Goal: Find specific page/section: Find specific page/section

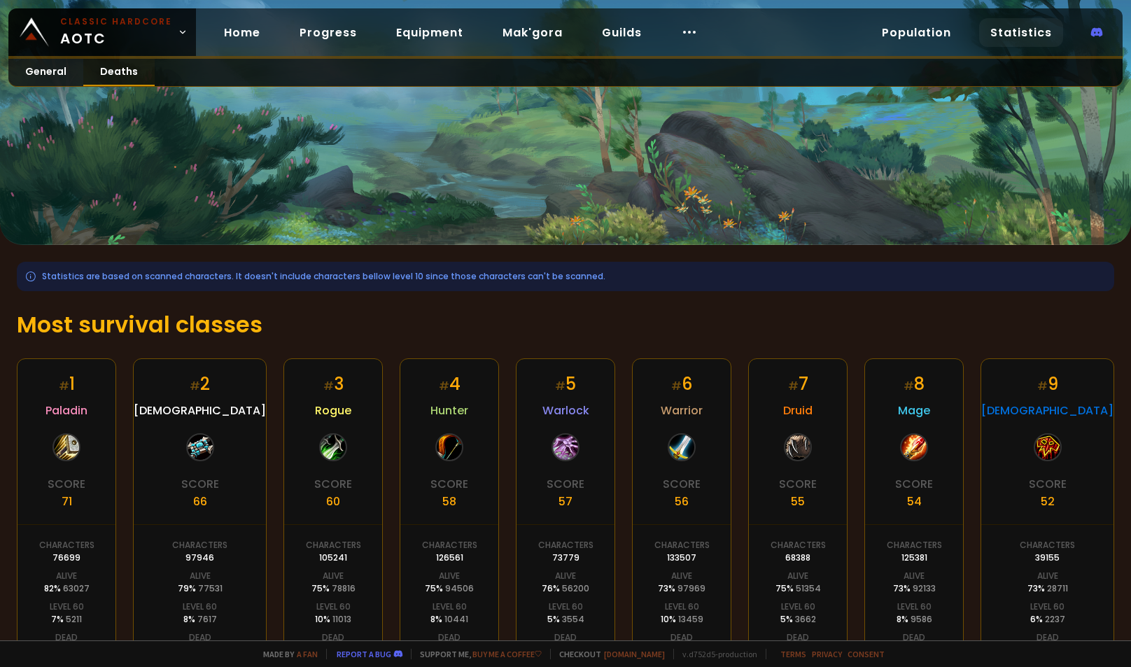
click at [105, 67] on link "Deaths" at bounding box center [118, 72] width 71 height 27
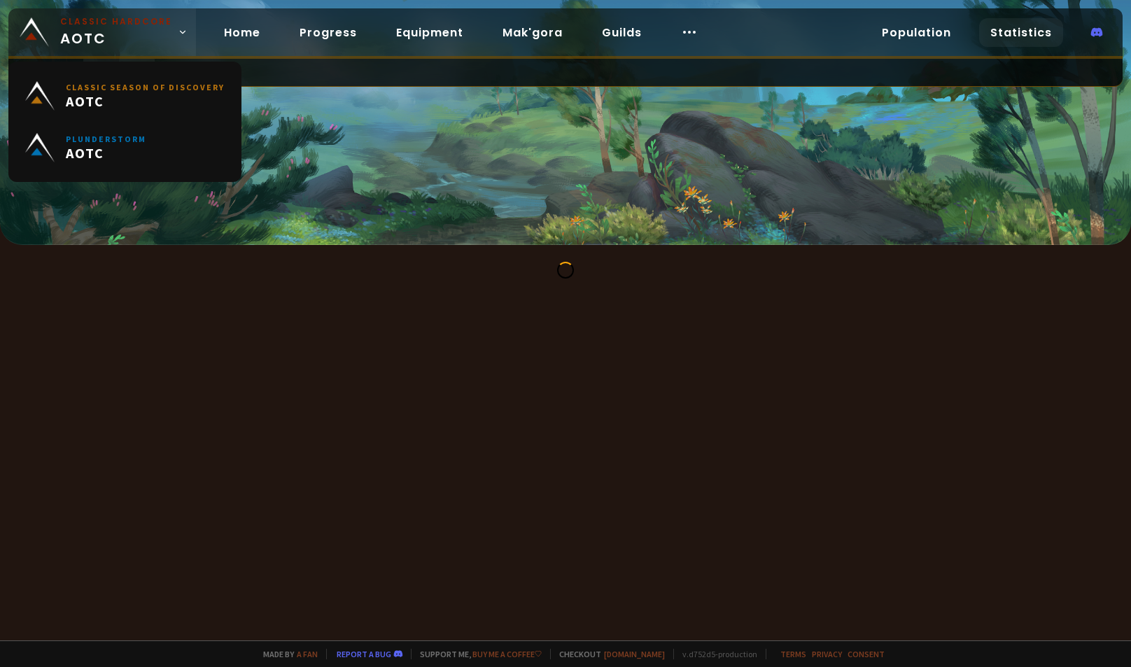
click at [129, 34] on span "Classic Hardcore AOTC" at bounding box center [116, 32] width 112 height 34
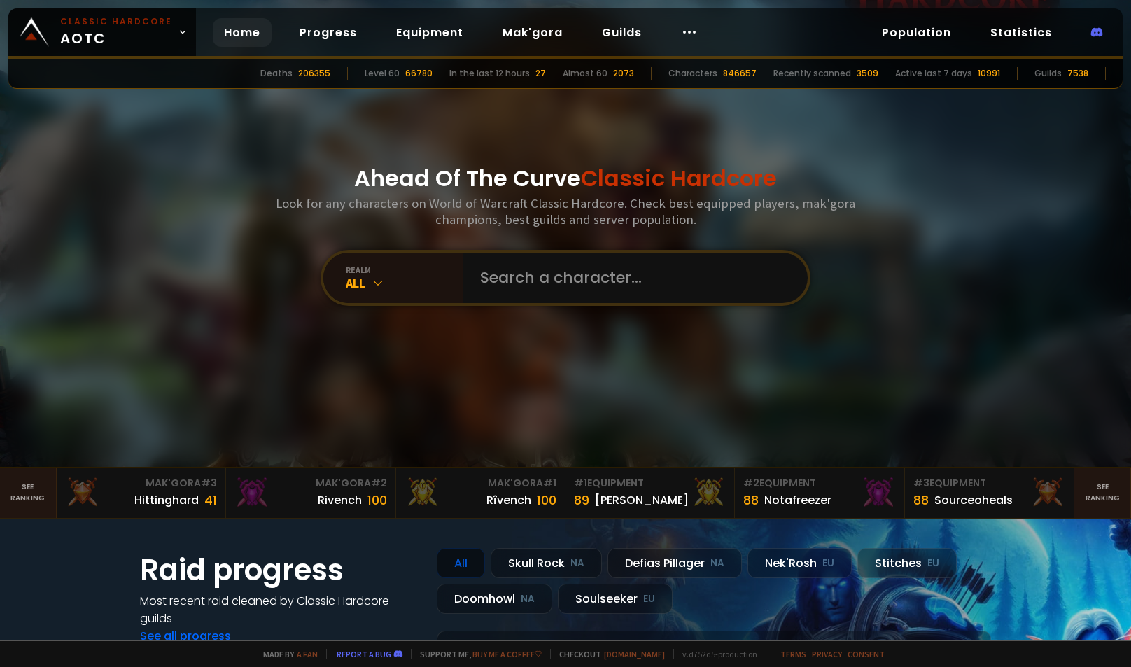
click at [428, 353] on div "Ahead Of The Curve Classic Hardcore Look for any characters on World of Warcraf…" at bounding box center [565, 233] width 843 height 467
click at [431, 28] on link "Equipment" at bounding box center [430, 32] width 90 height 29
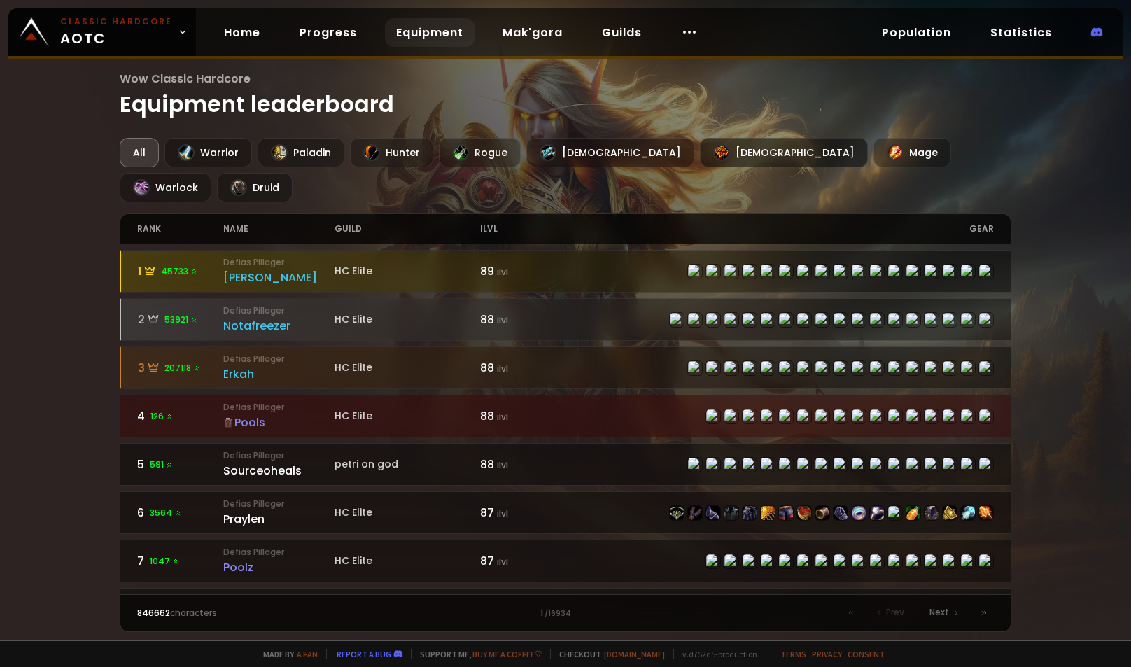
click at [700, 145] on div "[DEMOGRAPHIC_DATA]" at bounding box center [784, 152] width 168 height 29
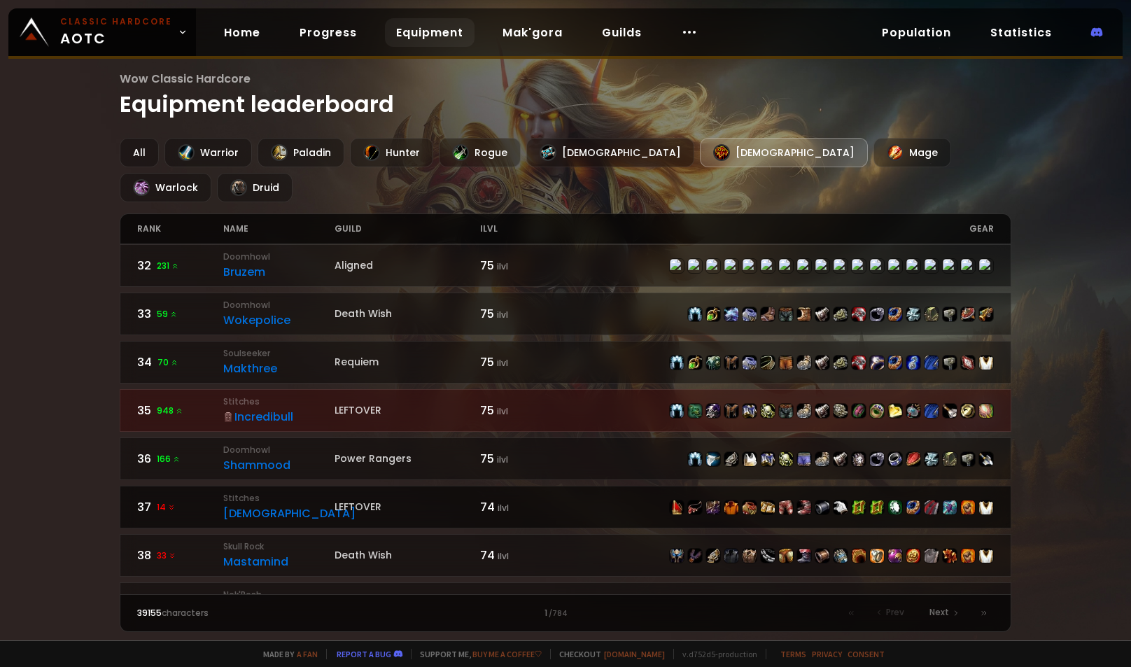
scroll to position [1400, 0]
